Goal: Check status: Check status

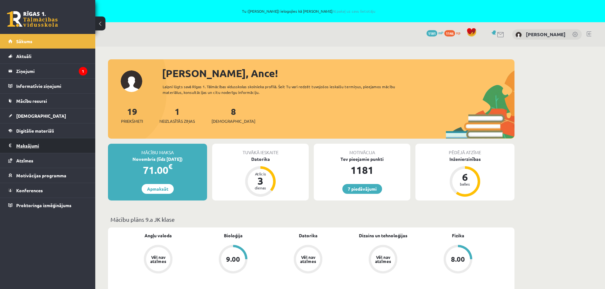
click at [23, 145] on legend "Maksājumi 0" at bounding box center [51, 146] width 71 height 15
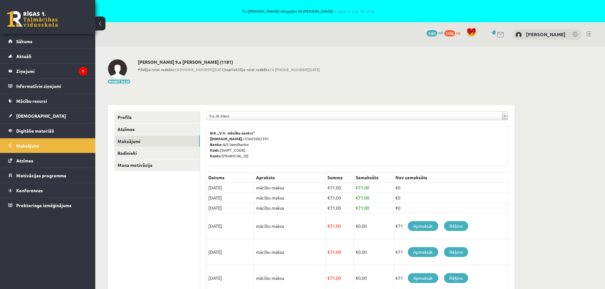
click at [161, 86] on div "**********" at bounding box center [311, 244] width 432 height 394
click at [24, 39] on span "Sākums" at bounding box center [24, 41] width 16 height 6
